Goal: Check status: Check status

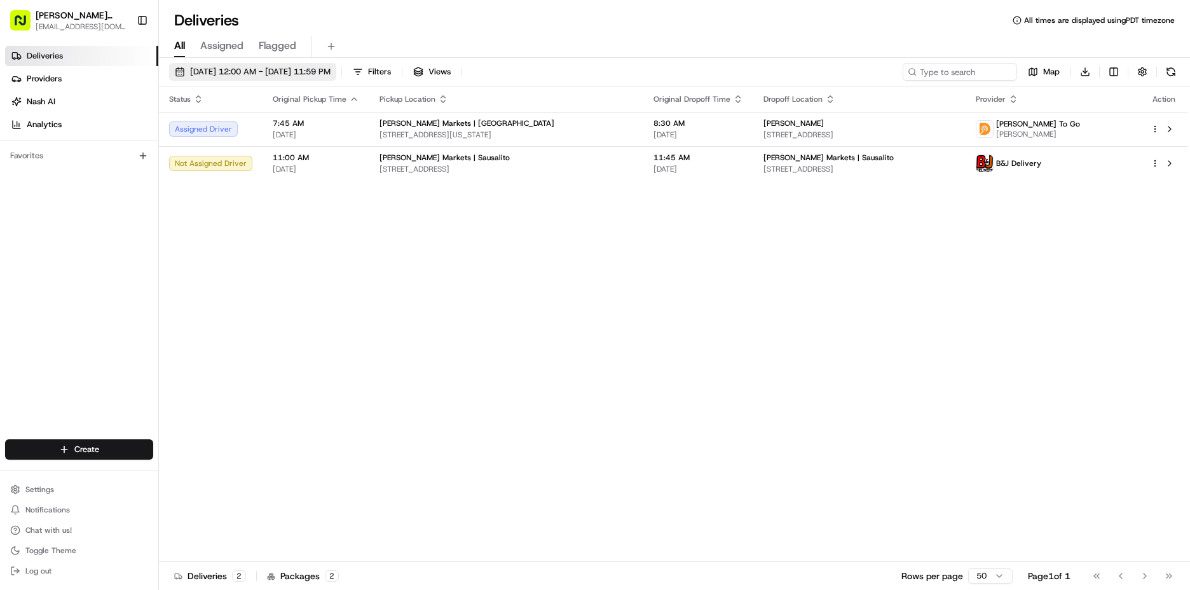
click at [207, 65] on button "[DATE] 12:00 AM - [DATE] 11:59 PM" at bounding box center [252, 72] width 167 height 18
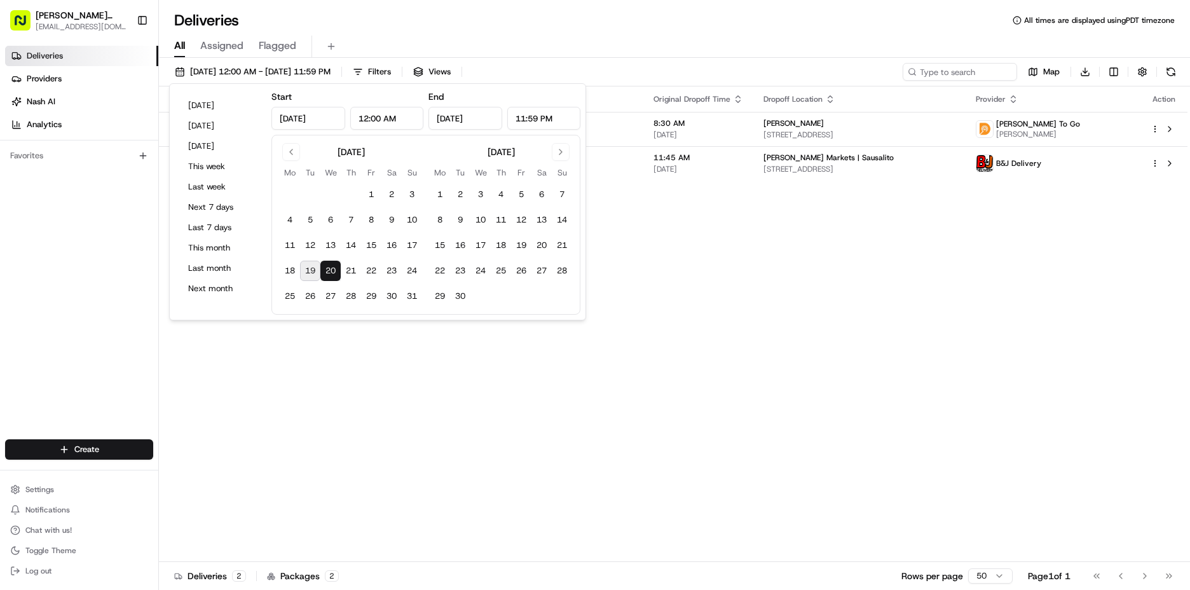
click at [308, 274] on button "19" at bounding box center [310, 271] width 20 height 20
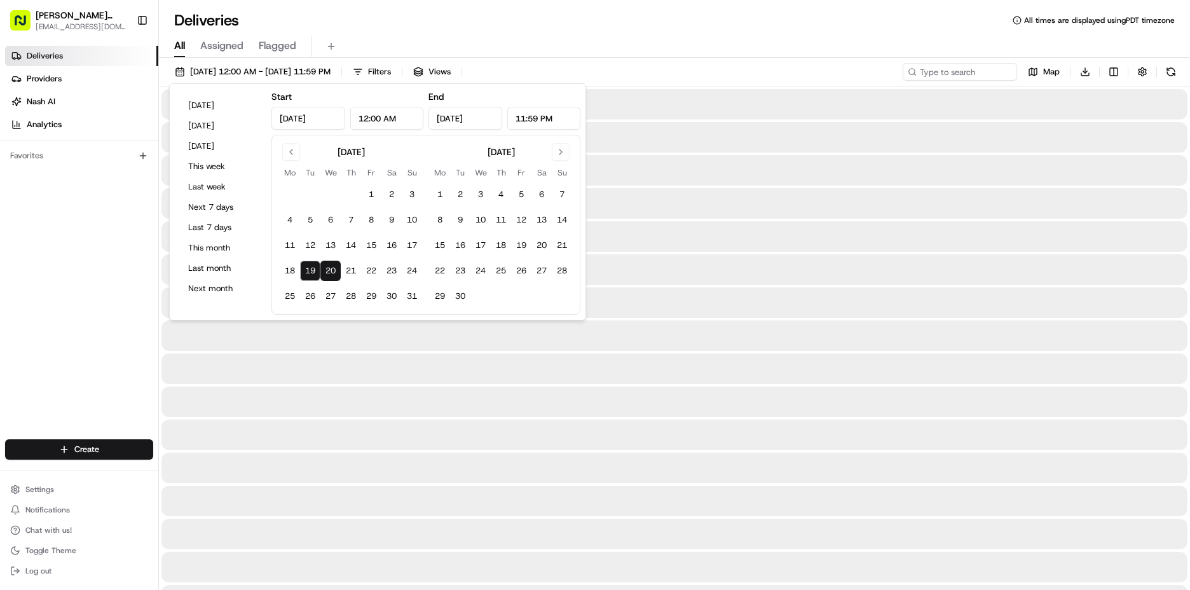
type input "[DATE]"
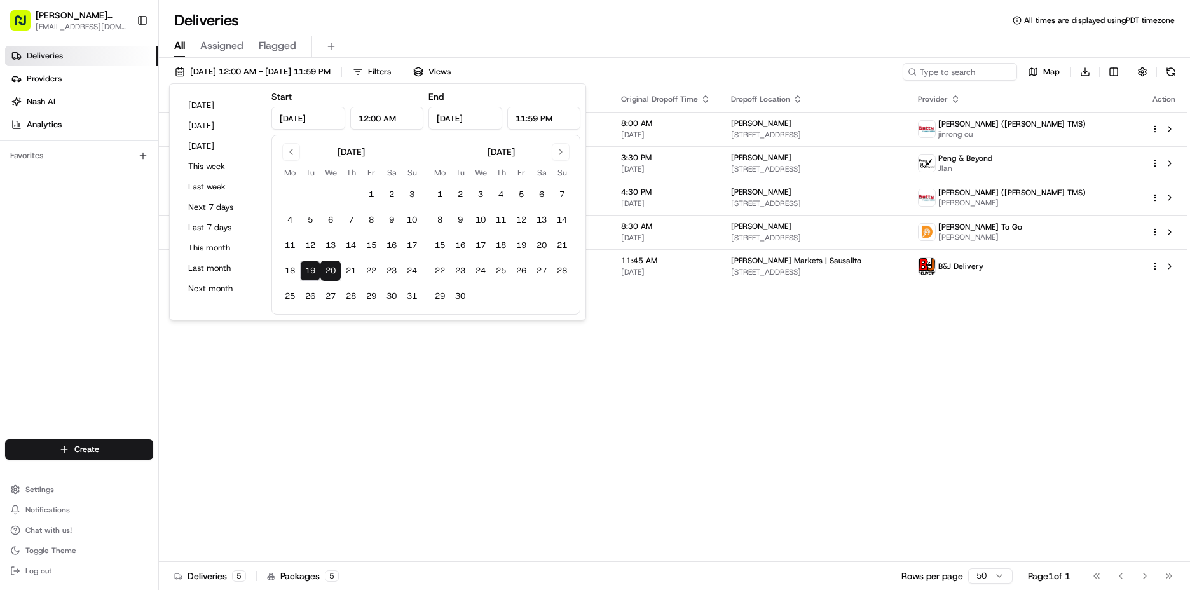
click at [693, 322] on div "Status Original Pickup Time Pickup Location Original Dropoff Time Dropoff Locat…" at bounding box center [673, 323] width 1028 height 475
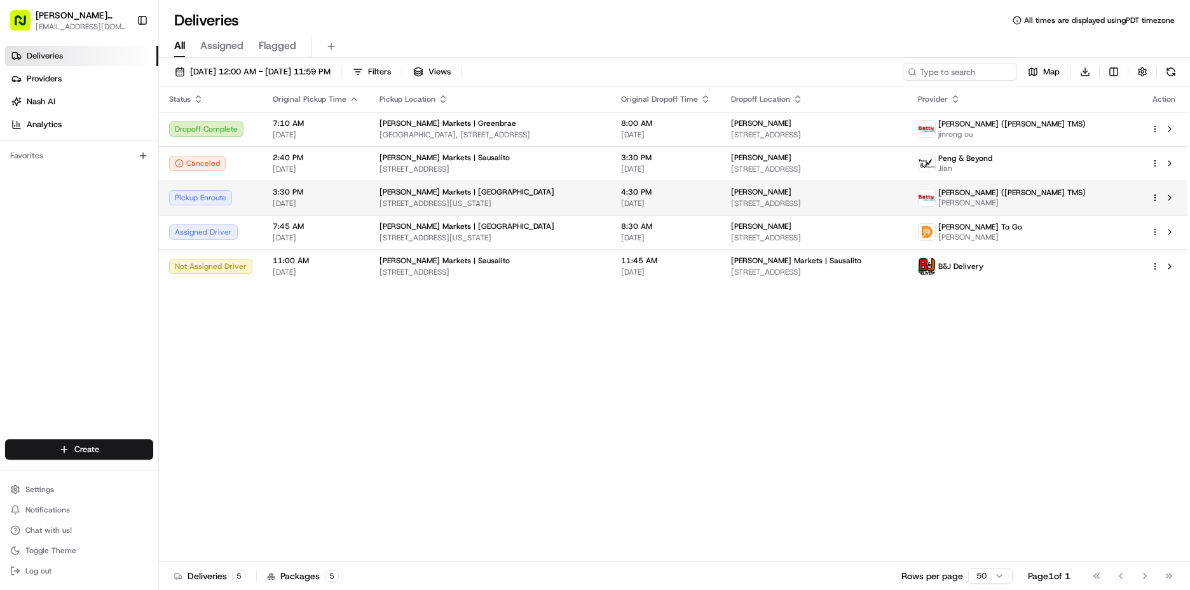
click at [212, 196] on div "Pickup Enroute" at bounding box center [210, 197] width 83 height 15
click at [215, 198] on div "Pickup Enroute" at bounding box center [210, 197] width 83 height 15
click at [212, 200] on div "Pickup Enroute" at bounding box center [210, 197] width 83 height 15
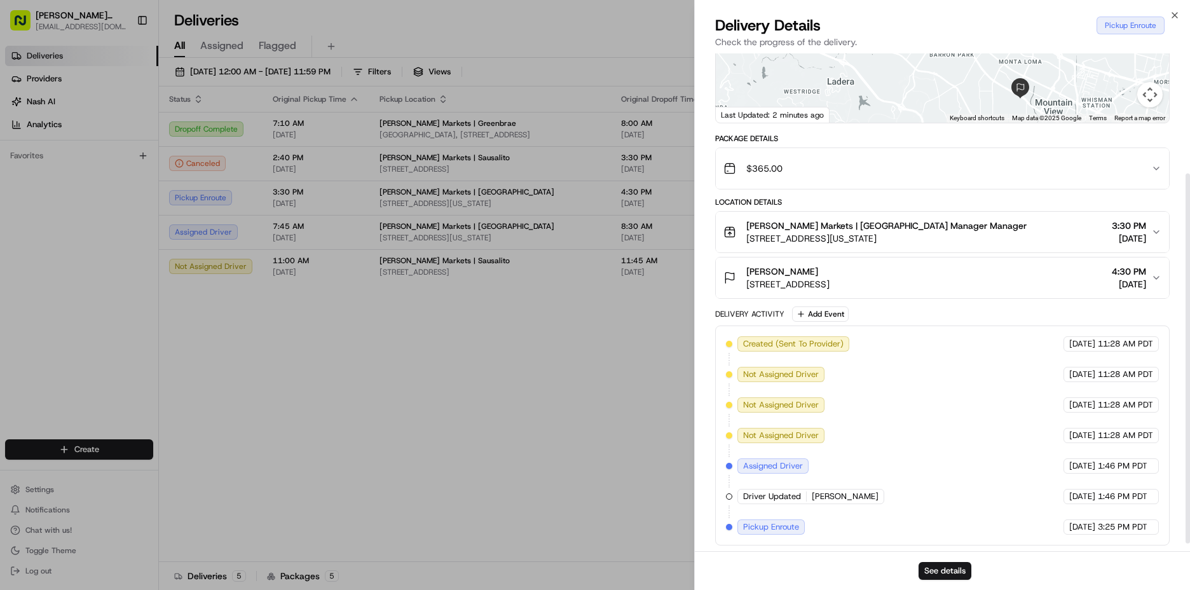
scroll to position [172, 0]
click at [962, 566] on button "See details" at bounding box center [944, 571] width 53 height 18
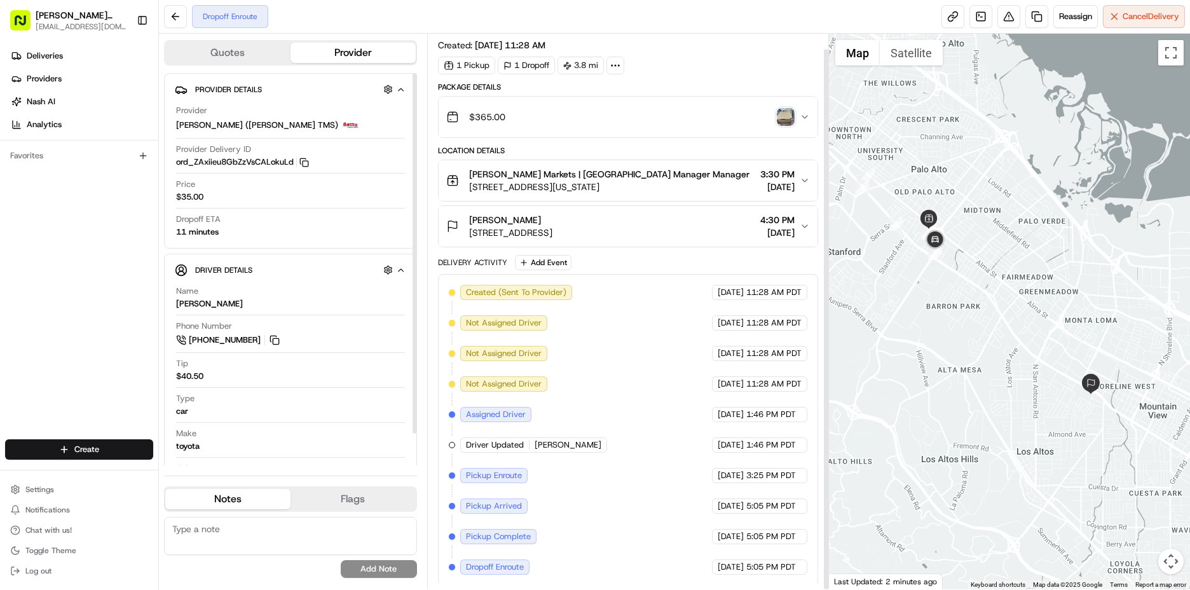
scroll to position [15, 0]
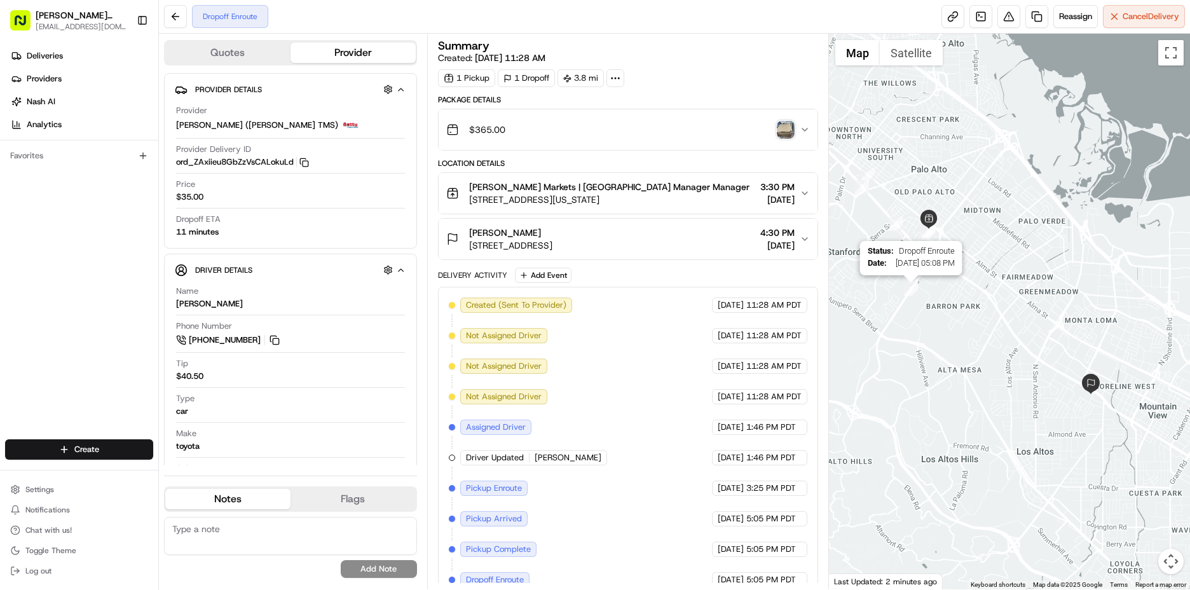
click at [910, 294] on img "9" at bounding box center [911, 289] width 14 height 14
click at [939, 262] on img at bounding box center [950, 255] width 25 height 25
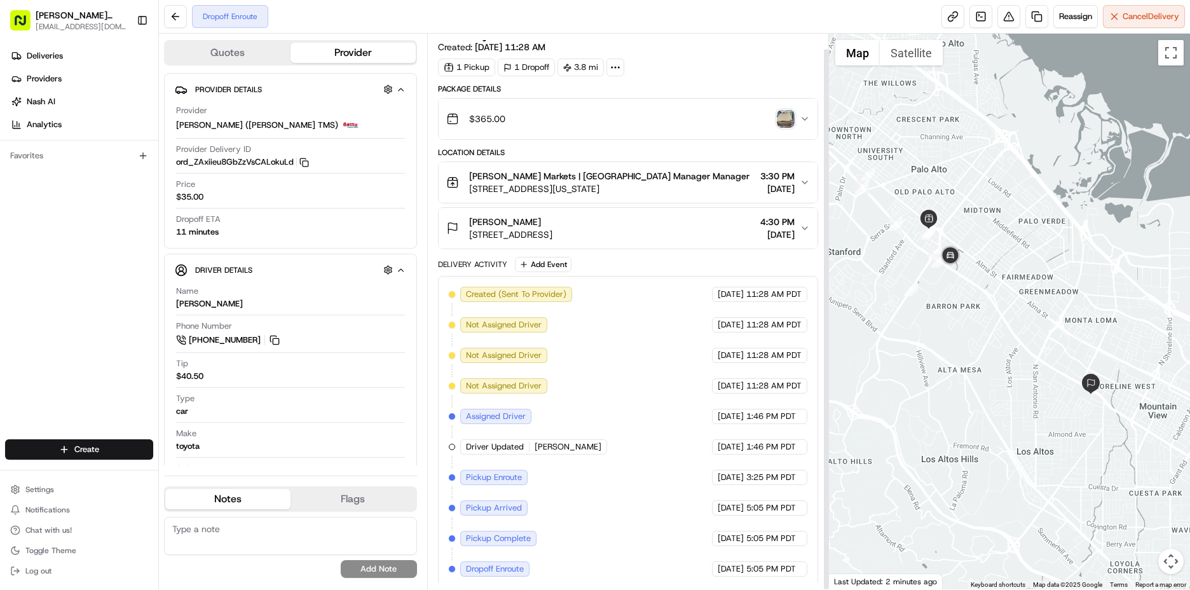
scroll to position [15, 0]
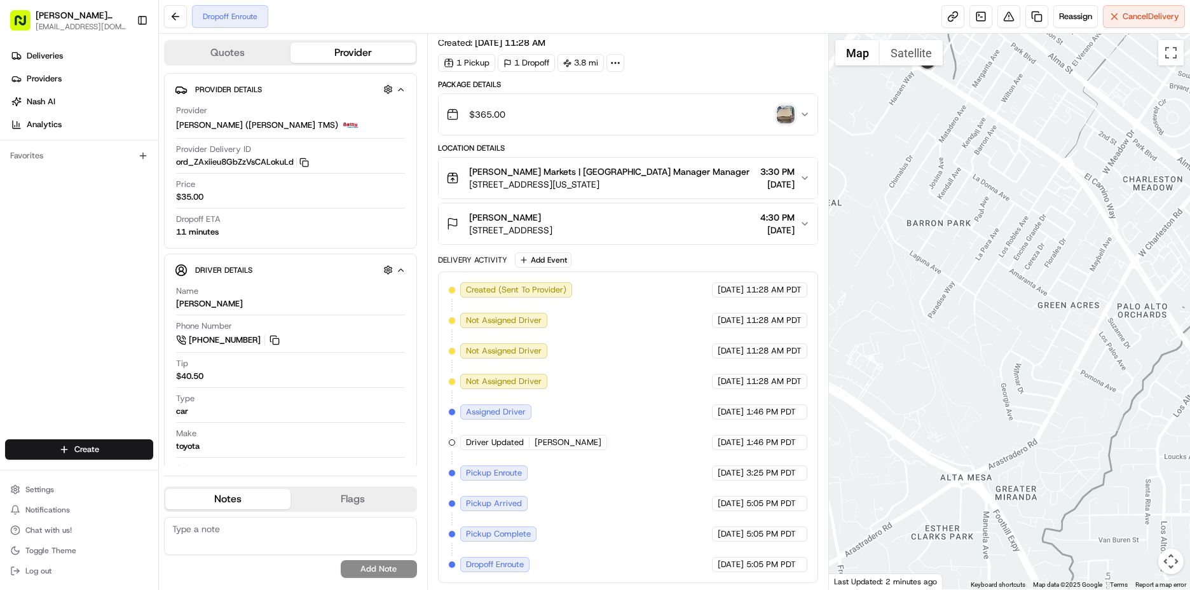
drag, startPoint x: 955, startPoint y: 297, endPoint x: 908, endPoint y: 231, distance: 81.0
click at [908, 231] on div at bounding box center [1009, 312] width 361 height 556
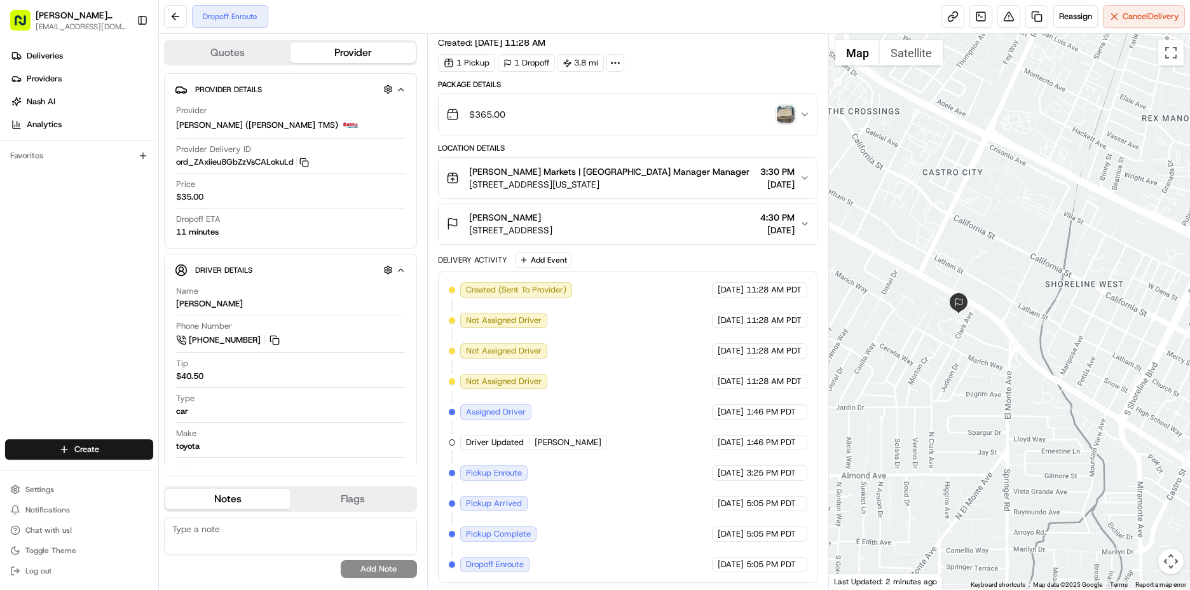
drag, startPoint x: 1124, startPoint y: 398, endPoint x: 618, endPoint y: 135, distance: 570.0
click at [618, 135] on div "Quotes Provider Provider Details Hidden ( 3 ) Provider Betty (Nash TMS) Provide…" at bounding box center [674, 312] width 1031 height 556
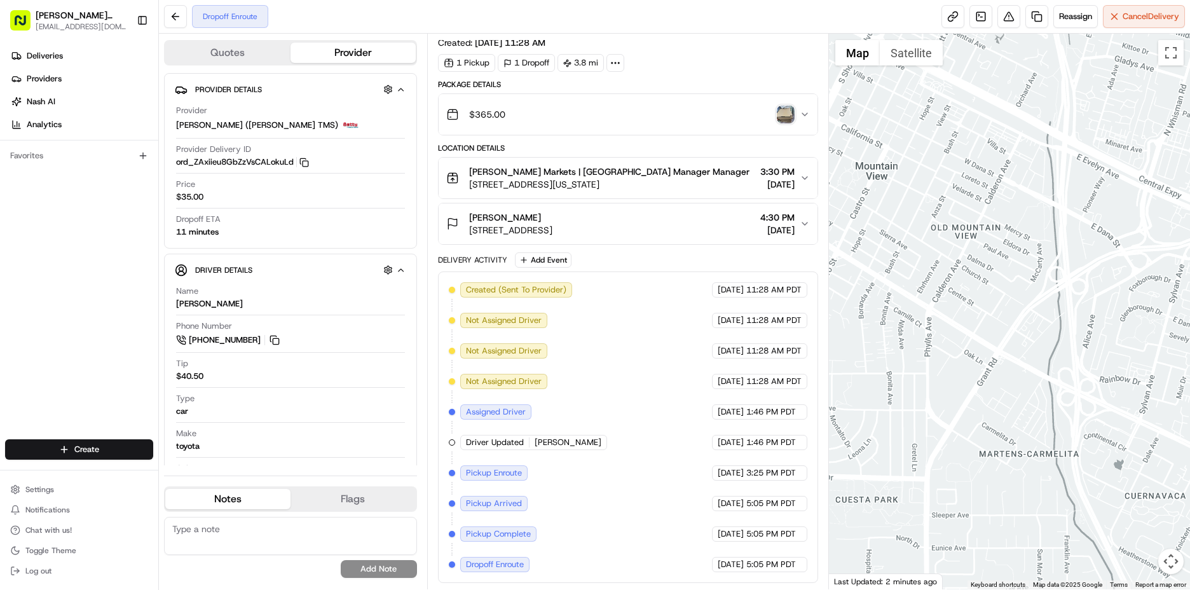
drag, startPoint x: 1157, startPoint y: 434, endPoint x: 806, endPoint y: 224, distance: 409.1
click at [806, 224] on div "Quotes Provider Provider Details Hidden ( 3 ) Provider Betty (Nash TMS) Provide…" at bounding box center [674, 312] width 1031 height 556
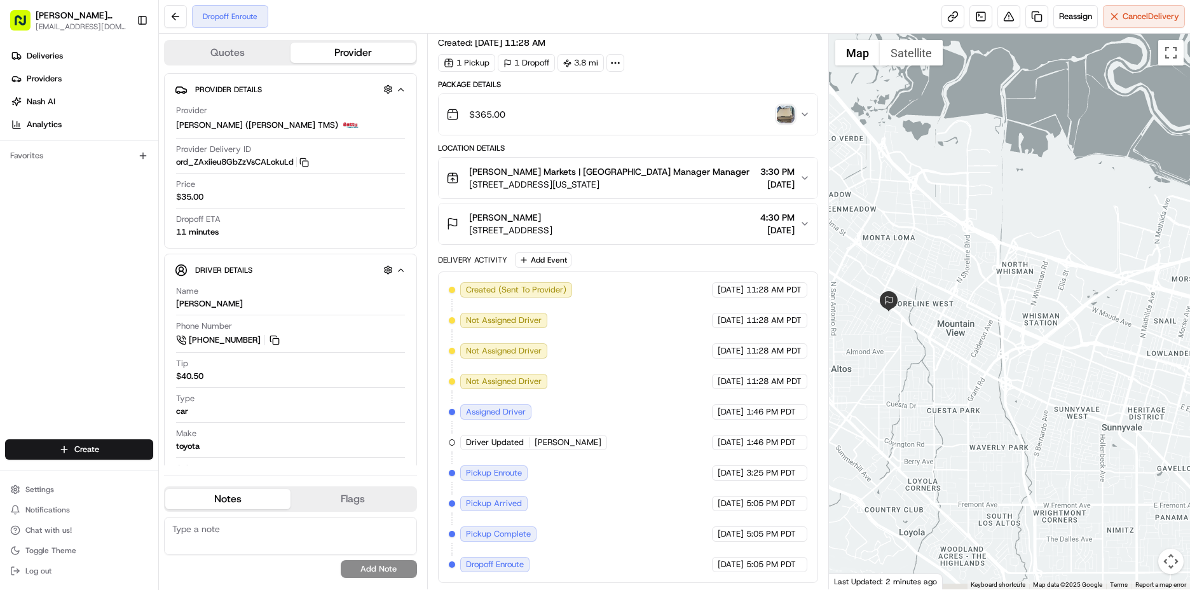
drag, startPoint x: 965, startPoint y: 391, endPoint x: 1052, endPoint y: 355, distance: 94.3
click at [1052, 355] on div at bounding box center [1009, 312] width 361 height 556
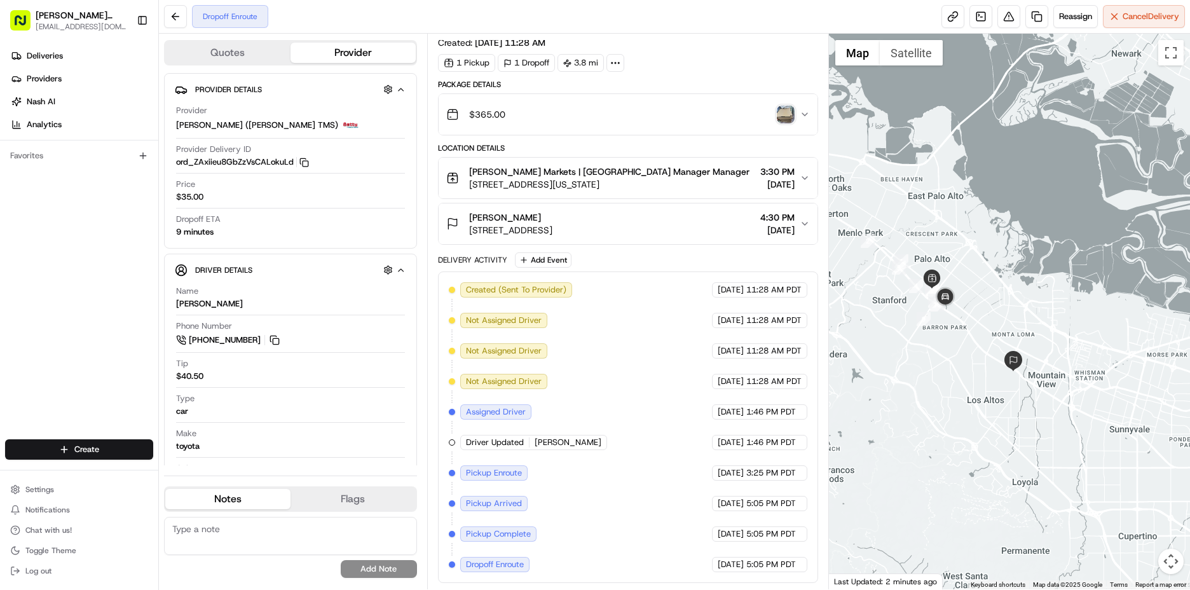
drag, startPoint x: 911, startPoint y: 374, endPoint x: 985, endPoint y: 399, distance: 78.0
click at [985, 399] on div at bounding box center [1009, 312] width 361 height 556
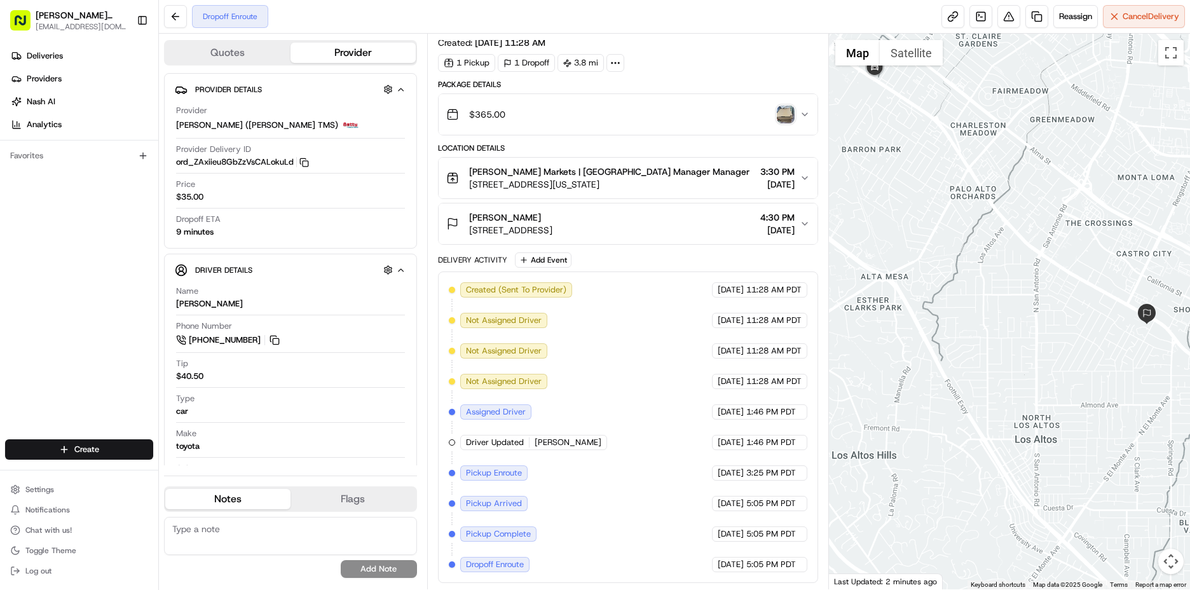
drag, startPoint x: 1065, startPoint y: 395, endPoint x: 1006, endPoint y: 379, distance: 61.2
click at [1006, 379] on div at bounding box center [1009, 312] width 361 height 556
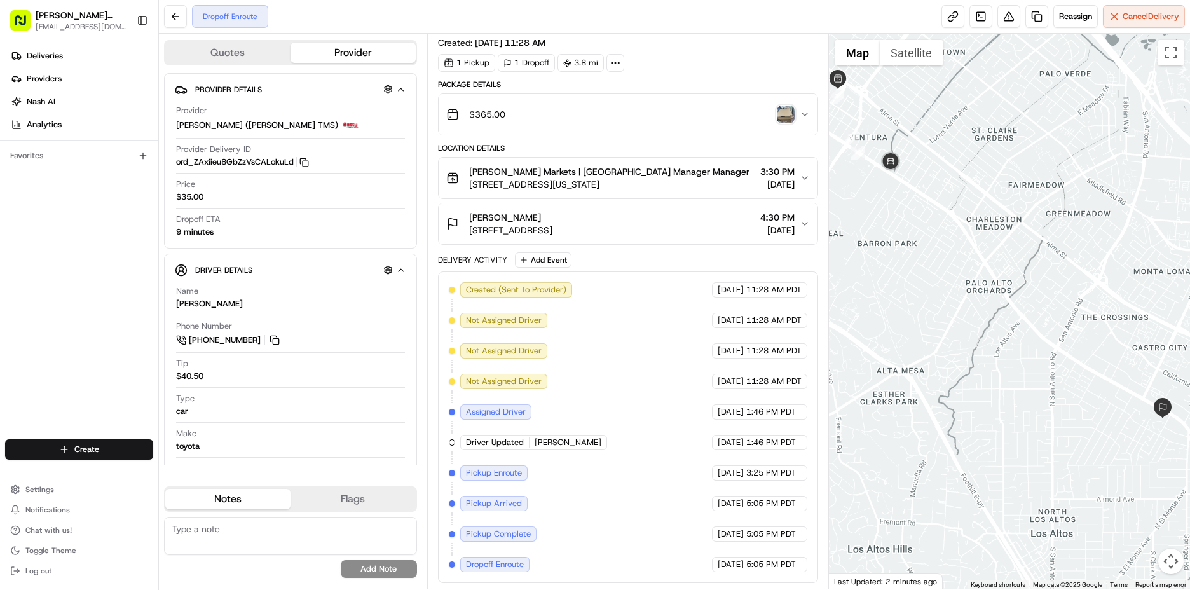
drag, startPoint x: 1024, startPoint y: 273, endPoint x: 981, endPoint y: 345, distance: 83.5
click at [1041, 382] on div at bounding box center [1009, 312] width 361 height 556
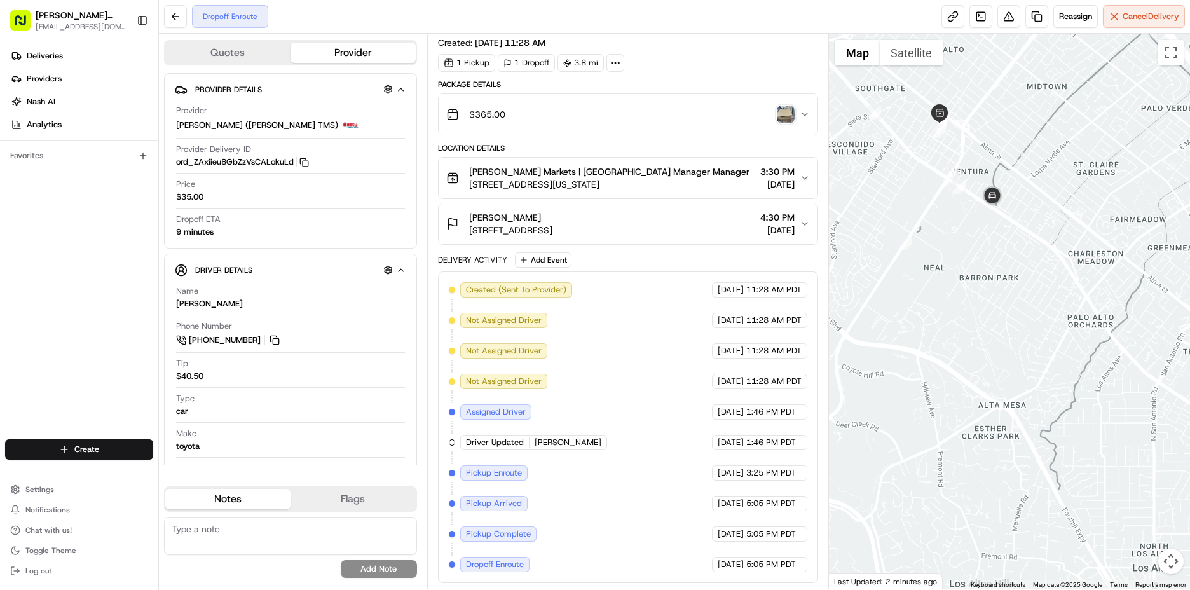
drag, startPoint x: 906, startPoint y: 266, endPoint x: 1014, endPoint y: 292, distance: 111.2
click at [1014, 292] on div at bounding box center [1009, 312] width 361 height 556
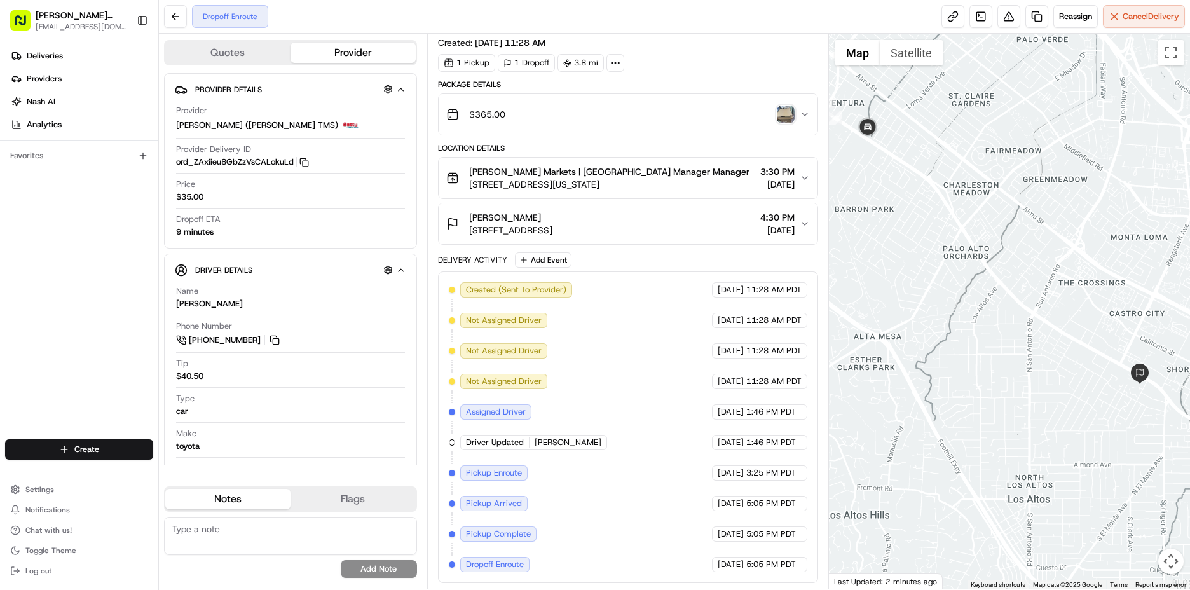
drag, startPoint x: 1087, startPoint y: 343, endPoint x: 952, endPoint y: 273, distance: 151.8
click at [952, 273] on div at bounding box center [1009, 312] width 361 height 556
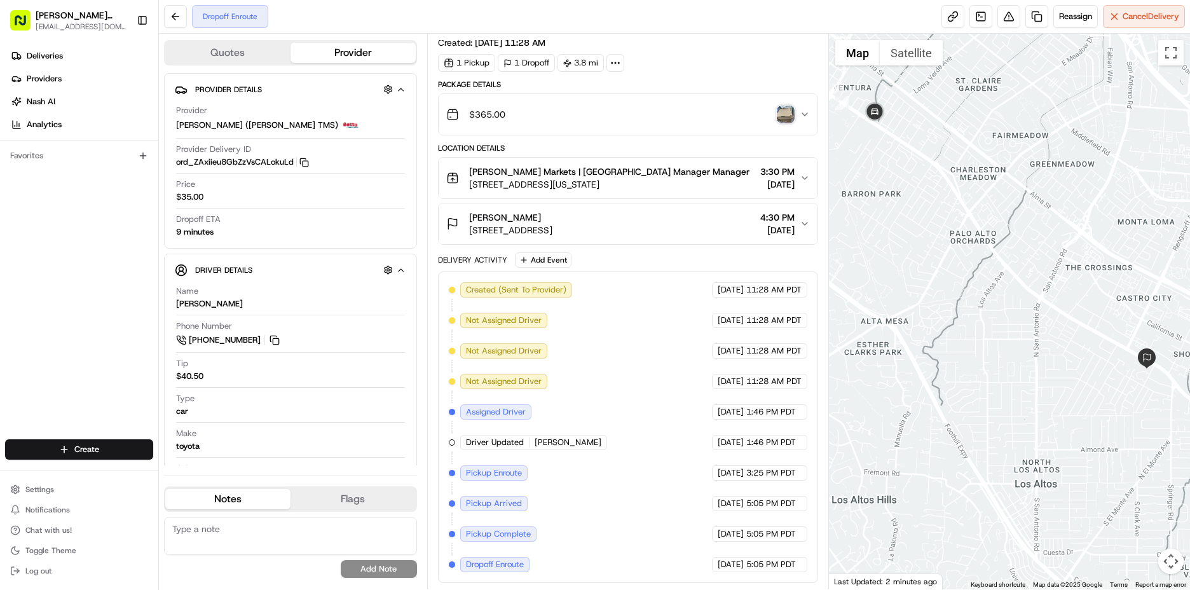
drag, startPoint x: 1015, startPoint y: 268, endPoint x: 1023, endPoint y: 250, distance: 19.4
click at [1023, 250] on div at bounding box center [1009, 312] width 361 height 556
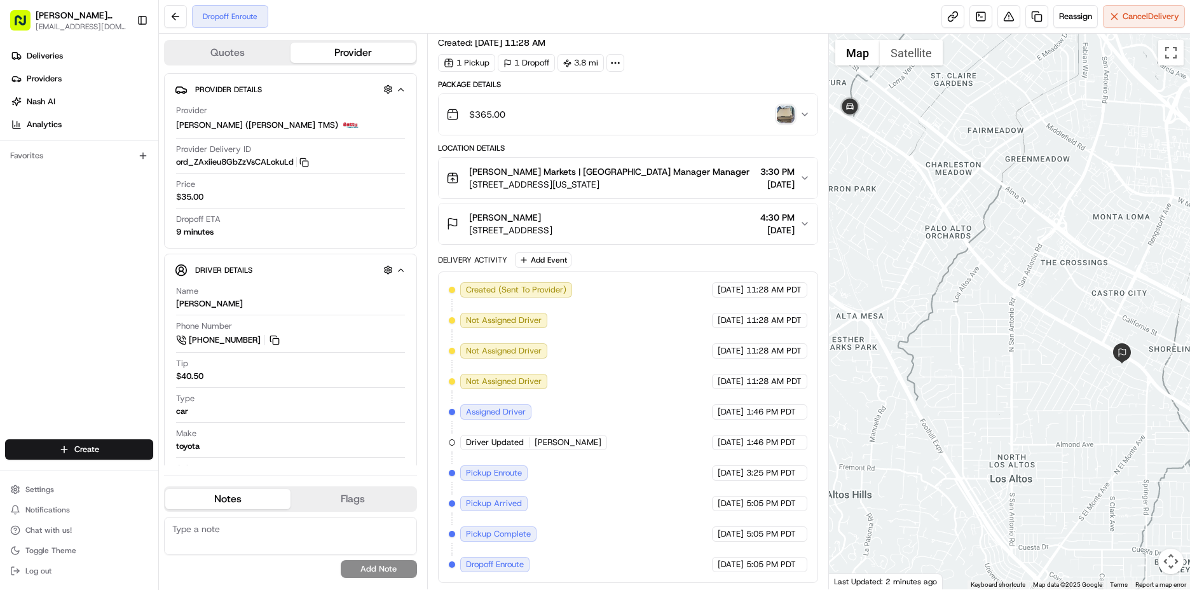
drag, startPoint x: 993, startPoint y: 316, endPoint x: 968, endPoint y: 312, distance: 25.1
click at [968, 312] on div at bounding box center [1009, 312] width 361 height 556
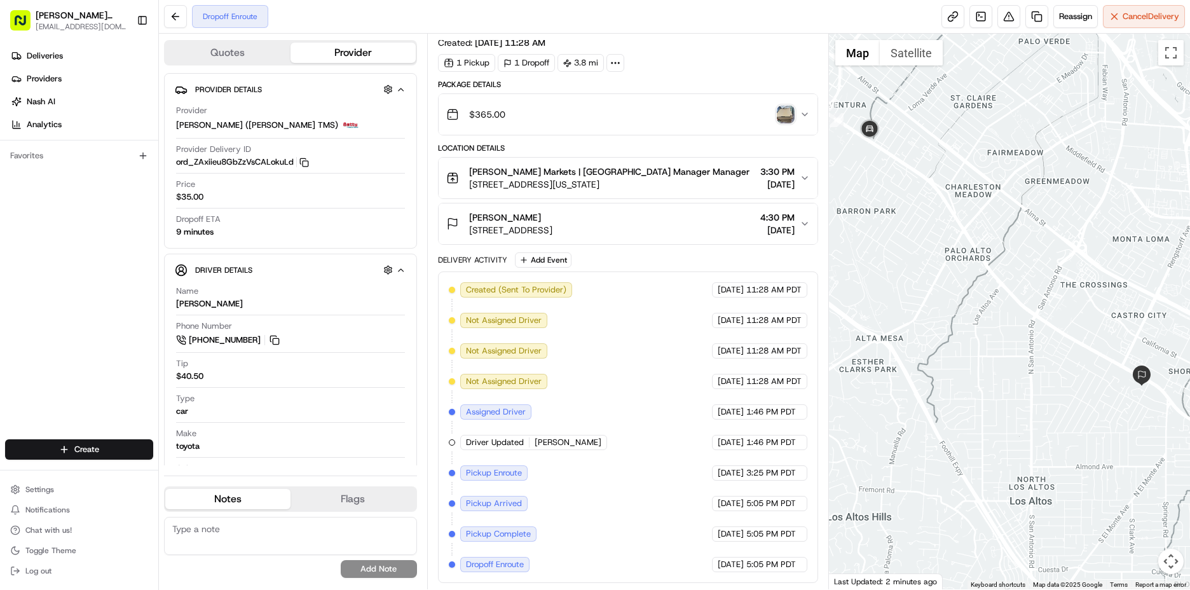
drag, startPoint x: 918, startPoint y: 295, endPoint x: 936, endPoint y: 314, distance: 26.5
click at [936, 314] on div at bounding box center [1009, 312] width 361 height 556
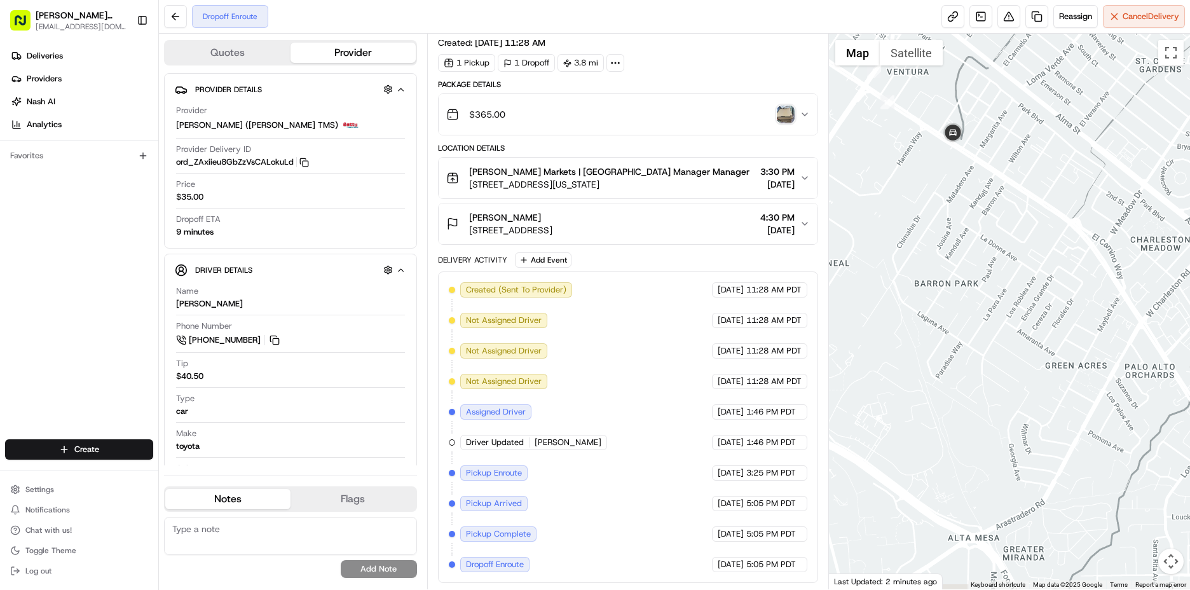
drag, startPoint x: 978, startPoint y: 182, endPoint x: 1175, endPoint y: 227, distance: 202.0
click at [1175, 227] on div at bounding box center [1009, 312] width 361 height 556
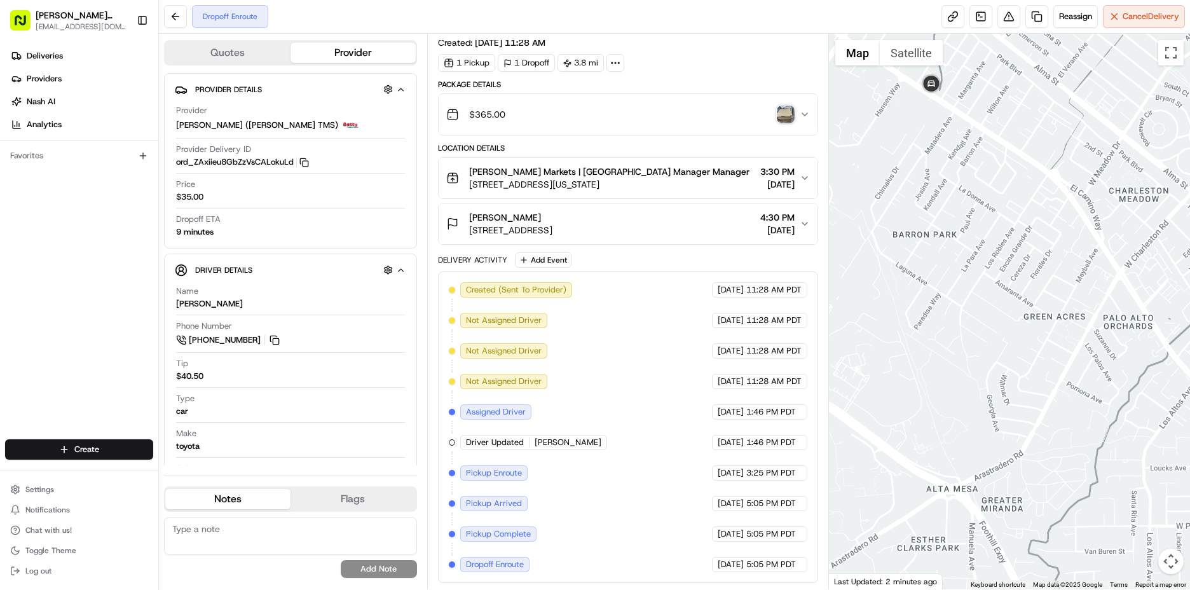
drag, startPoint x: 1042, startPoint y: 261, endPoint x: 1014, endPoint y: 214, distance: 55.3
click at [1014, 214] on div at bounding box center [1009, 312] width 361 height 556
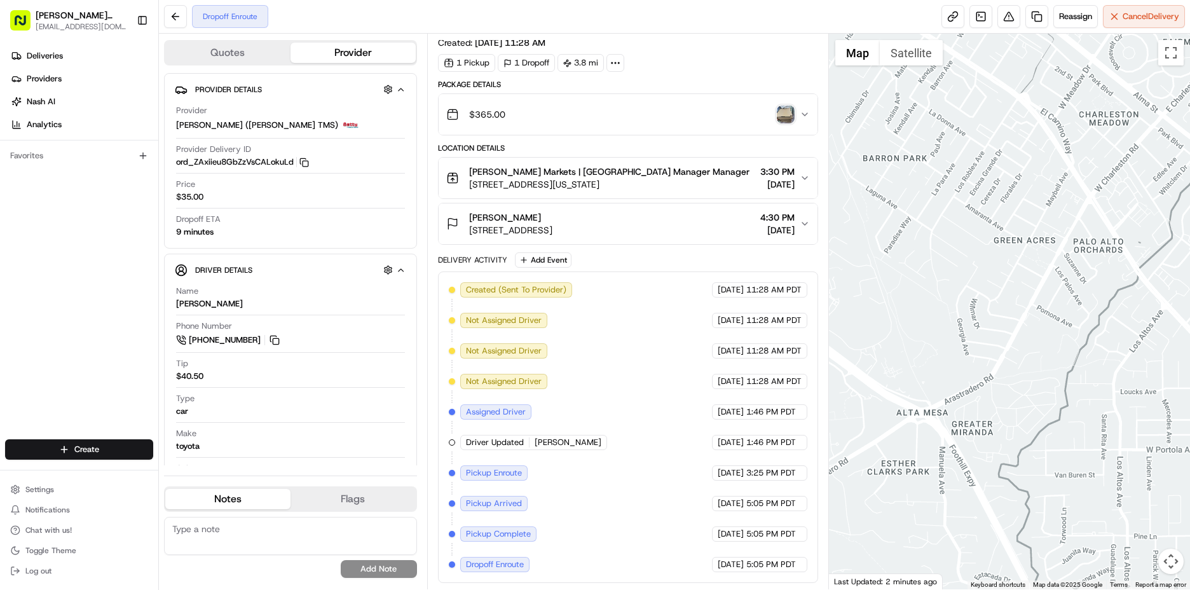
drag, startPoint x: 996, startPoint y: 294, endPoint x: 966, endPoint y: 216, distance: 83.9
click at [966, 216] on div at bounding box center [1009, 312] width 361 height 556
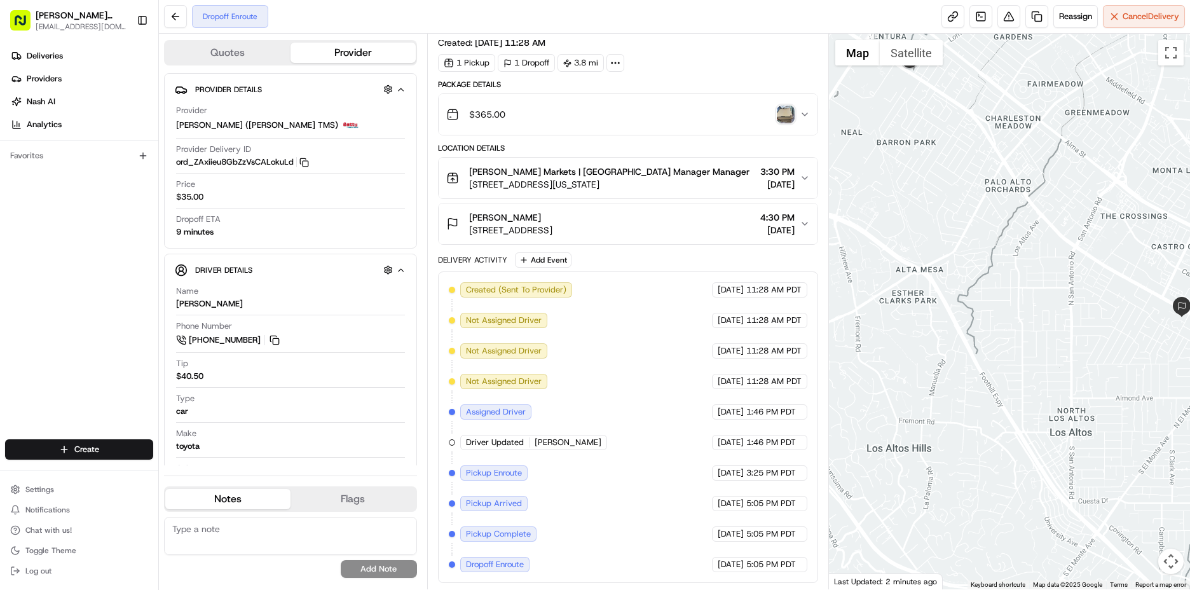
drag, startPoint x: 955, startPoint y: 231, endPoint x: 929, endPoint y: 181, distance: 56.6
click at [929, 181] on div at bounding box center [1009, 312] width 361 height 556
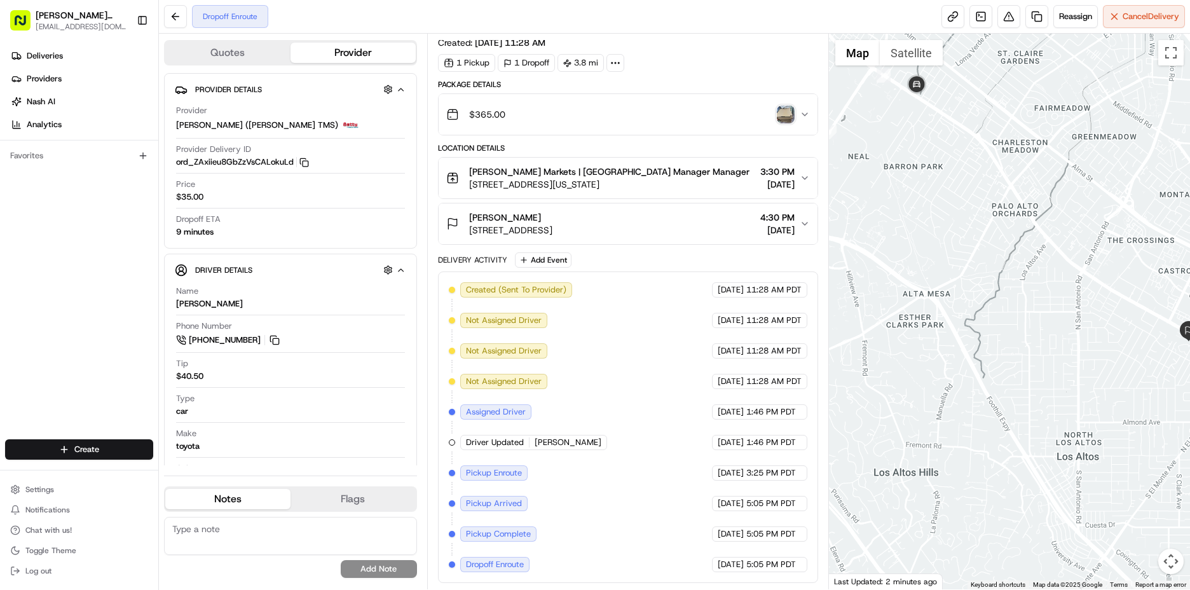
drag, startPoint x: 984, startPoint y: 287, endPoint x: 990, endPoint y: 308, distance: 21.7
click at [990, 308] on div at bounding box center [1009, 312] width 361 height 556
